Goal: Navigation & Orientation: Find specific page/section

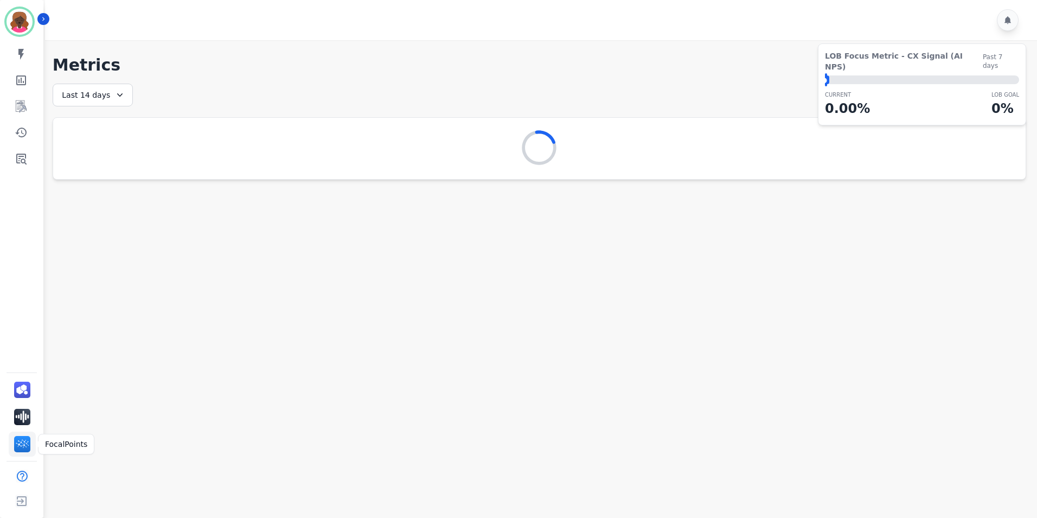
click at [25, 443] on img "Sidebar" at bounding box center [22, 444] width 16 height 16
click at [23, 164] on icon "Sidebar" at bounding box center [21, 158] width 13 height 13
